Goal: Task Accomplishment & Management: Use online tool/utility

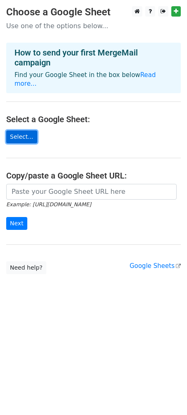
click at [26, 130] on link "Select..." at bounding box center [21, 136] width 31 height 13
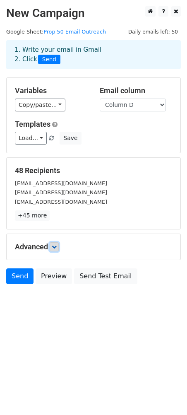
click at [55, 249] on icon at bounding box center [54, 246] width 5 height 5
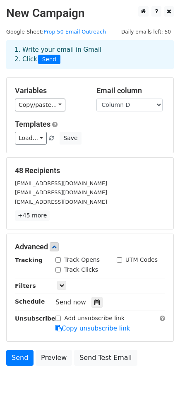
click at [59, 263] on div "Track Opens" at bounding box center [77, 259] width 44 height 9
click at [61, 259] on div "Track Opens" at bounding box center [77, 259] width 44 height 9
click at [58, 262] on input "Track Opens" at bounding box center [57, 259] width 5 height 5
checkbox input "true"
click at [61, 270] on div "Track Clicks" at bounding box center [76, 269] width 43 height 9
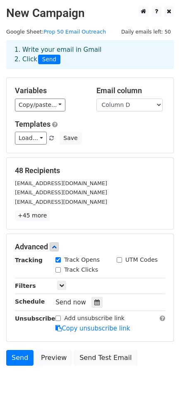
click at [58, 272] on input "Track Clicks" at bounding box center [57, 269] width 5 height 5
checkbox input "true"
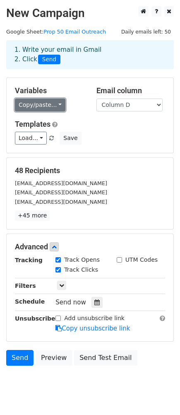
click at [46, 110] on link "Copy/paste..." at bounding box center [40, 105] width 51 height 13
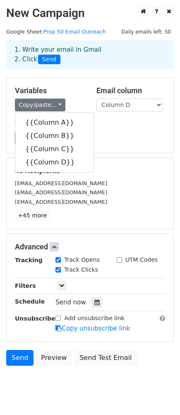
click at [79, 96] on div "Variables Copy/paste... {{Column A}} {{Column B}} {{Column C}} {{Column D}}" at bounding box center [50, 98] width 82 height 25
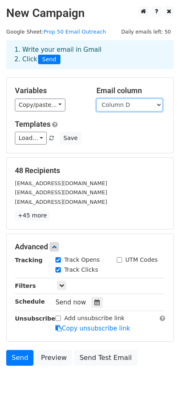
click at [108, 103] on select "Column A Column B Column C Column D" at bounding box center [129, 105] width 66 height 13
click at [72, 84] on div "Variables Copy/paste... {{Column A}} {{Column B}} {{Column C}} {{Column D}} Ema…" at bounding box center [90, 115] width 167 height 75
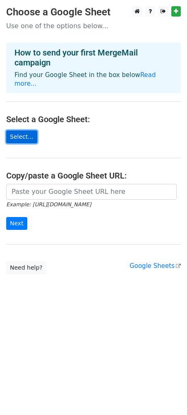
click at [28, 130] on link "Select..." at bounding box center [21, 136] width 31 height 13
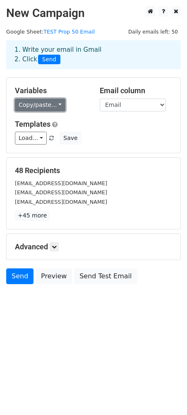
click at [50, 109] on link "Copy/paste..." at bounding box center [40, 105] width 51 height 13
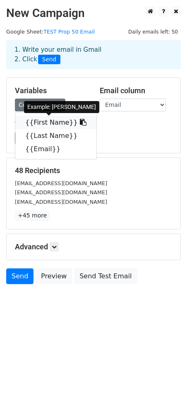
click at [52, 125] on link "{{First Name}}" at bounding box center [55, 122] width 81 height 13
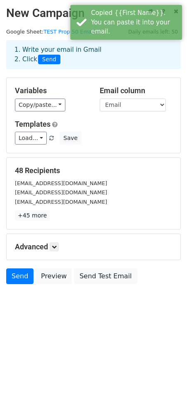
click at [86, 125] on h5 "Templates" at bounding box center [93, 124] width 157 height 9
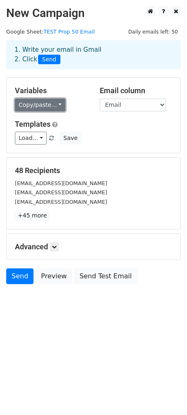
click at [51, 107] on link "Copy/paste..." at bounding box center [40, 105] width 51 height 13
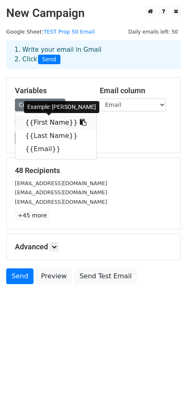
click at [80, 123] on icon at bounding box center [83, 122] width 7 height 7
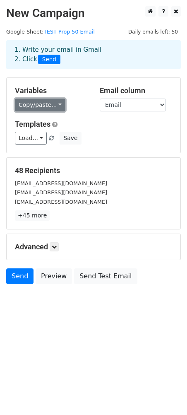
click at [58, 111] on link "Copy/paste..." at bounding box center [40, 105] width 51 height 13
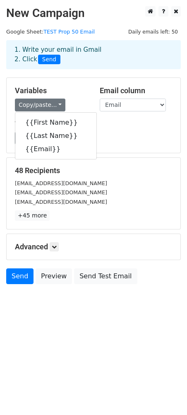
click at [104, 125] on h5 "Templates" at bounding box center [93, 124] width 157 height 9
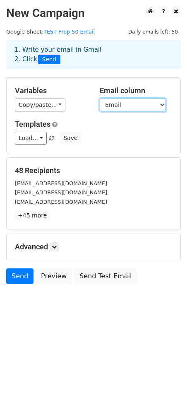
click at [127, 105] on select "First Name Last Name Email" at bounding box center [133, 105] width 66 height 13
click at [100, 99] on select "First Name Last Name Email" at bounding box center [133, 105] width 66 height 13
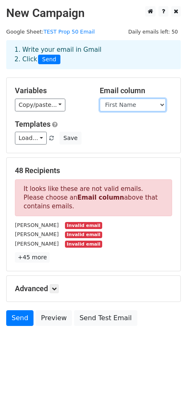
click at [134, 104] on select "First Name Last Name Email" at bounding box center [133, 105] width 66 height 13
select select "Email"
click at [100, 99] on select "First Name Last Name Email" at bounding box center [133, 105] width 66 height 13
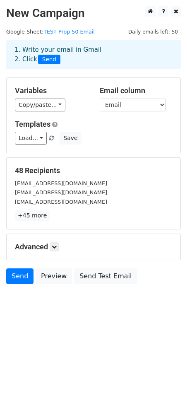
click at [100, 134] on div "Load... No templates saved Save" at bounding box center [94, 138] width 170 height 13
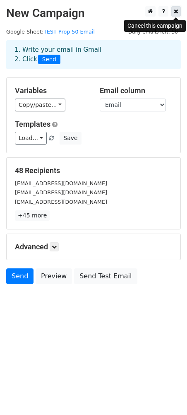
click at [175, 14] on icon at bounding box center [176, 11] width 5 height 6
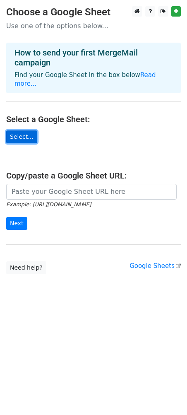
click at [27, 132] on link "Select..." at bounding box center [21, 136] width 31 height 13
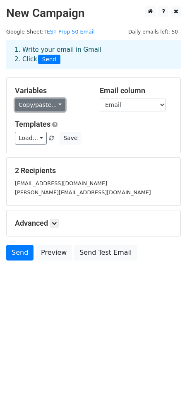
click at [46, 106] on link "Copy/paste..." at bounding box center [40, 105] width 51 height 13
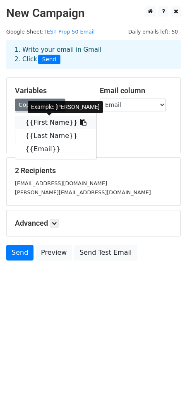
click at [48, 128] on link "{{First Name}}" at bounding box center [55, 122] width 81 height 13
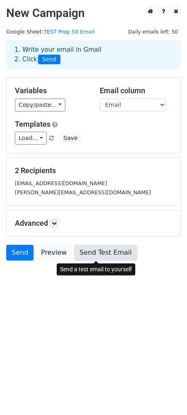
click at [99, 251] on link "Send Test Email" at bounding box center [105, 253] width 63 height 16
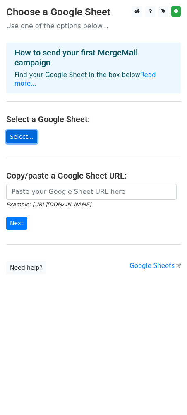
click at [22, 130] on link "Select..." at bounding box center [21, 136] width 31 height 13
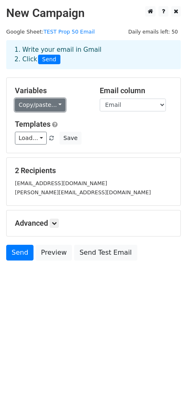
click at [31, 105] on link "Copy/paste..." at bounding box center [40, 105] width 51 height 13
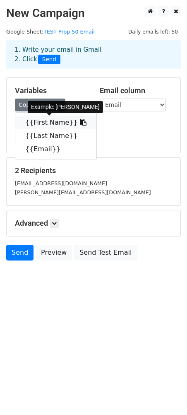
click at [52, 124] on link "{{First Name}}" at bounding box center [55, 122] width 81 height 13
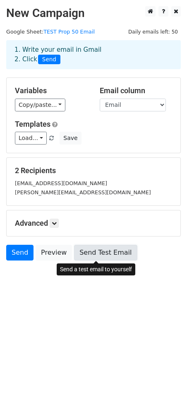
click at [107, 251] on link "Send Test Email" at bounding box center [105, 253] width 63 height 16
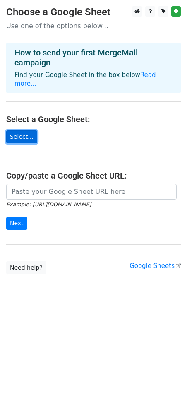
click at [24, 130] on link "Select..." at bounding box center [21, 136] width 31 height 13
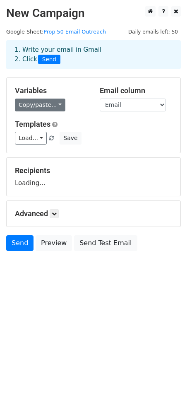
click at [48, 108] on link "Copy/paste..." at bounding box center [40, 105] width 51 height 13
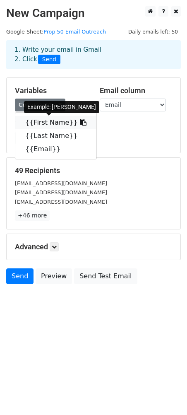
click at [54, 123] on link "{{First Name}}" at bounding box center [55, 122] width 81 height 13
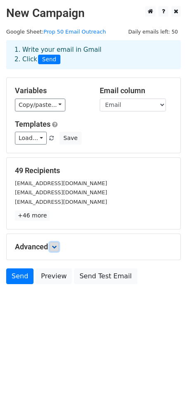
click at [55, 247] on icon at bounding box center [54, 246] width 5 height 5
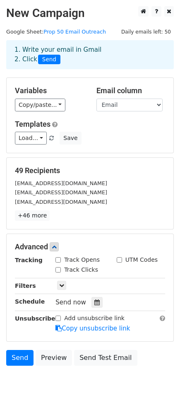
click at [61, 262] on div "Track Opens" at bounding box center [77, 259] width 44 height 9
click at [60, 262] on input "Track Opens" at bounding box center [57, 259] width 5 height 5
checkbox input "true"
click at [60, 271] on input "Track Clicks" at bounding box center [57, 269] width 5 height 5
checkbox input "true"
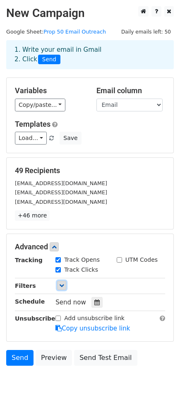
click at [64, 288] on link at bounding box center [61, 285] width 9 height 9
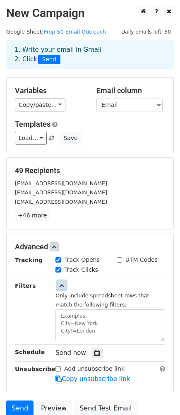
click at [63, 284] on icon at bounding box center [61, 285] width 5 height 5
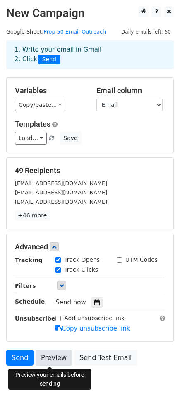
click at [48, 361] on link "Preview" at bounding box center [54, 358] width 36 height 16
click at [58, 363] on link "Preview" at bounding box center [54, 358] width 36 height 16
click at [119, 204] on div "[EMAIL_ADDRESS][DOMAIN_NAME]" at bounding box center [90, 202] width 163 height 10
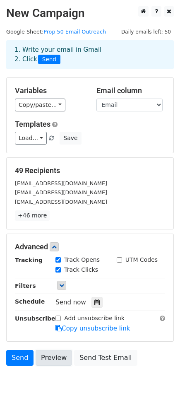
click at [56, 359] on link "Preview" at bounding box center [54, 358] width 36 height 16
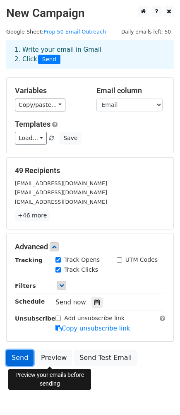
click at [25, 361] on link "Send" at bounding box center [19, 358] width 27 height 16
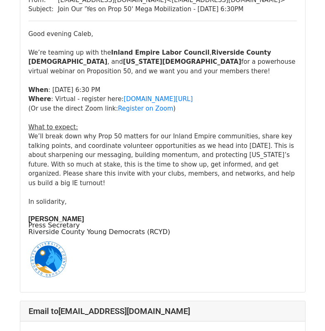
scroll to position [1118, 0]
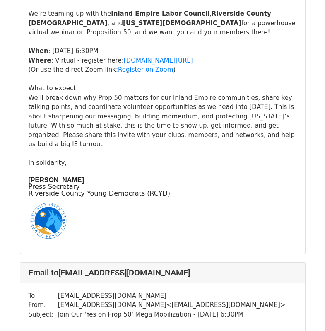
scroll to position [2277, 0]
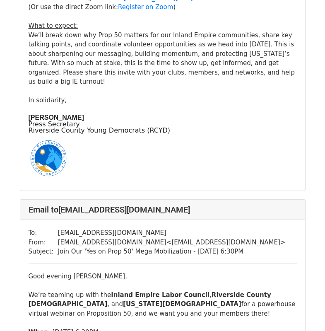
scroll to position [207, 0]
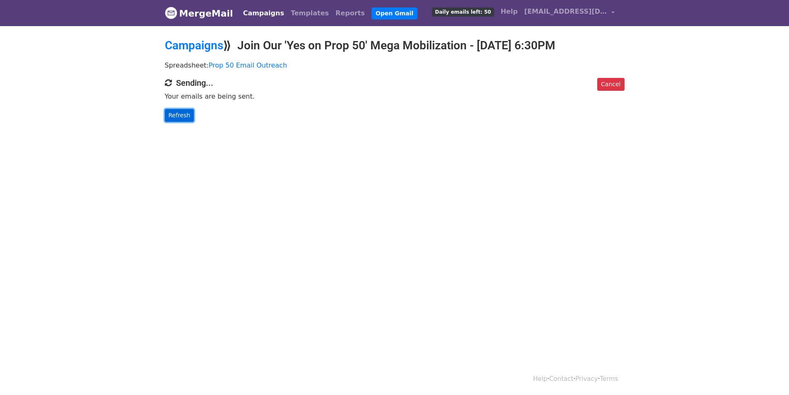
click at [185, 113] on link "Refresh" at bounding box center [179, 115] width 29 height 13
click at [173, 116] on link "Refresh" at bounding box center [179, 115] width 29 height 13
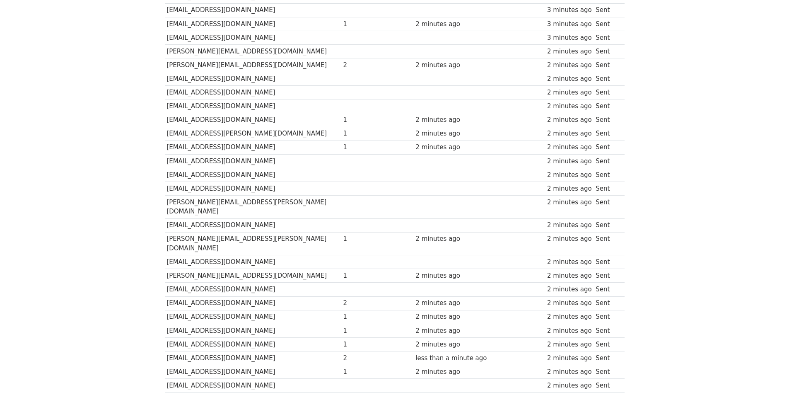
scroll to position [207, 0]
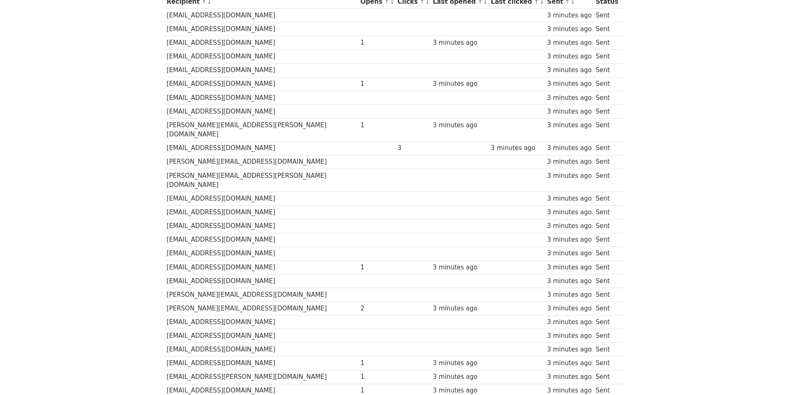
scroll to position [116, 0]
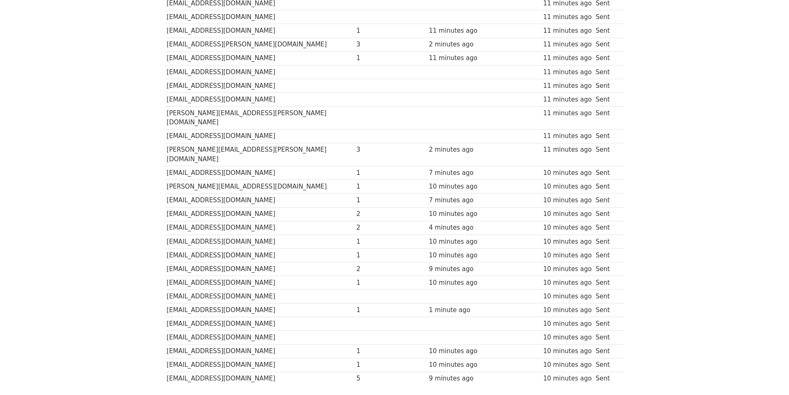
scroll to position [447, 0]
